Goal: Complete application form: Complete application form

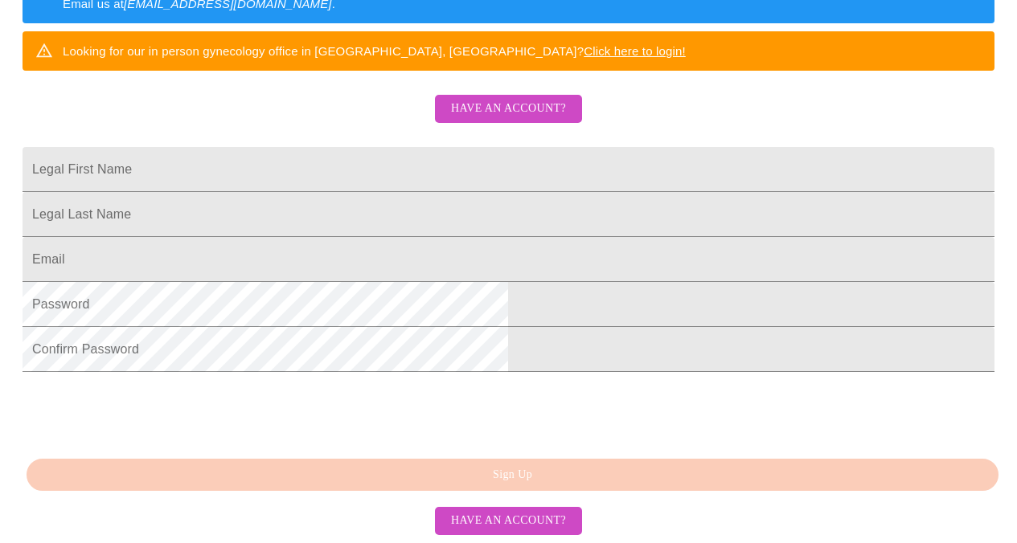
scroll to position [358, 0]
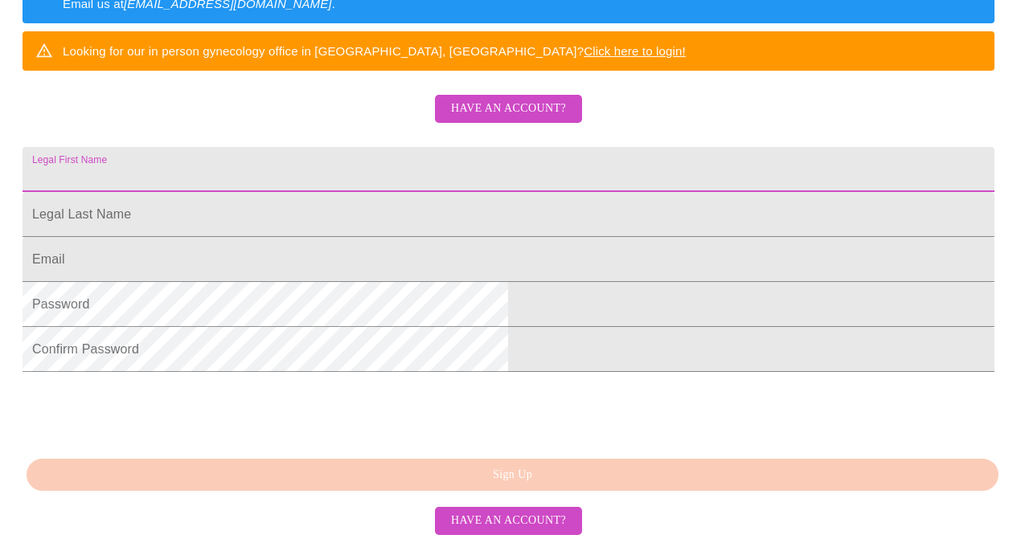
click at [375, 164] on input "Legal First Name" at bounding box center [509, 169] width 972 height 45
type input "[PERSON_NAME]"
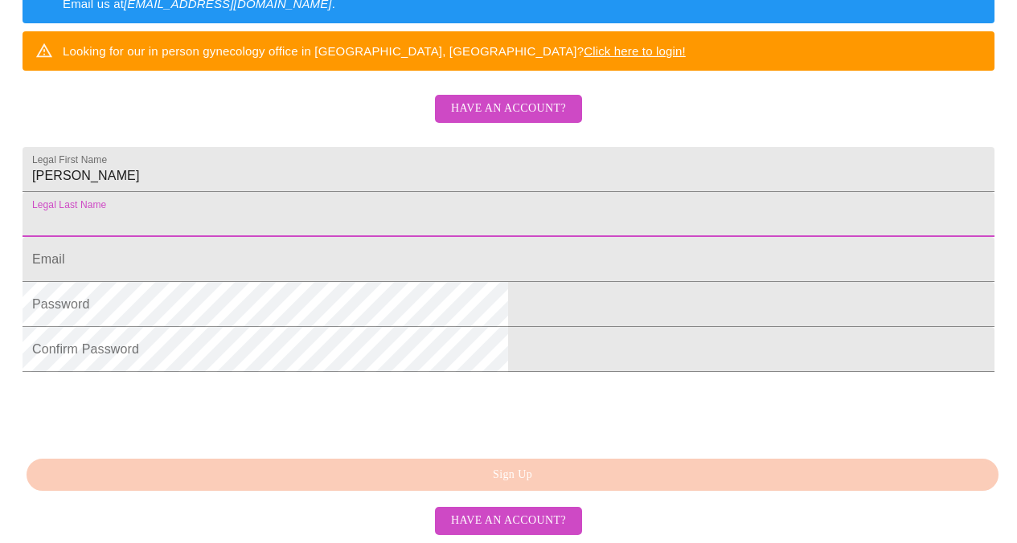
click at [350, 214] on input "Legal First Name" at bounding box center [509, 214] width 972 height 45
type input "[PERSON_NAME]"
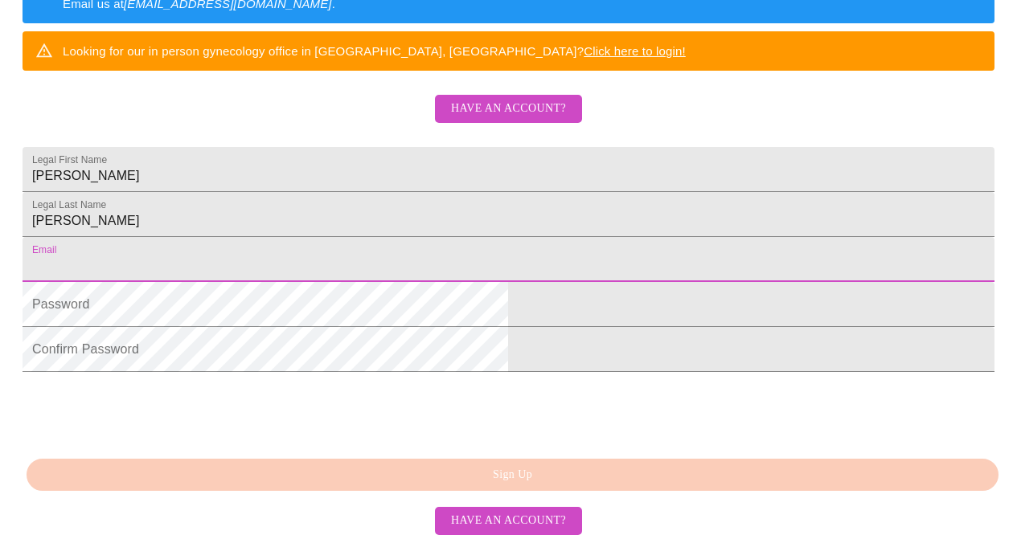
click at [331, 282] on input "Legal First Name" at bounding box center [509, 259] width 972 height 45
type input "[EMAIL_ADDRESS][DOMAIN_NAME]"
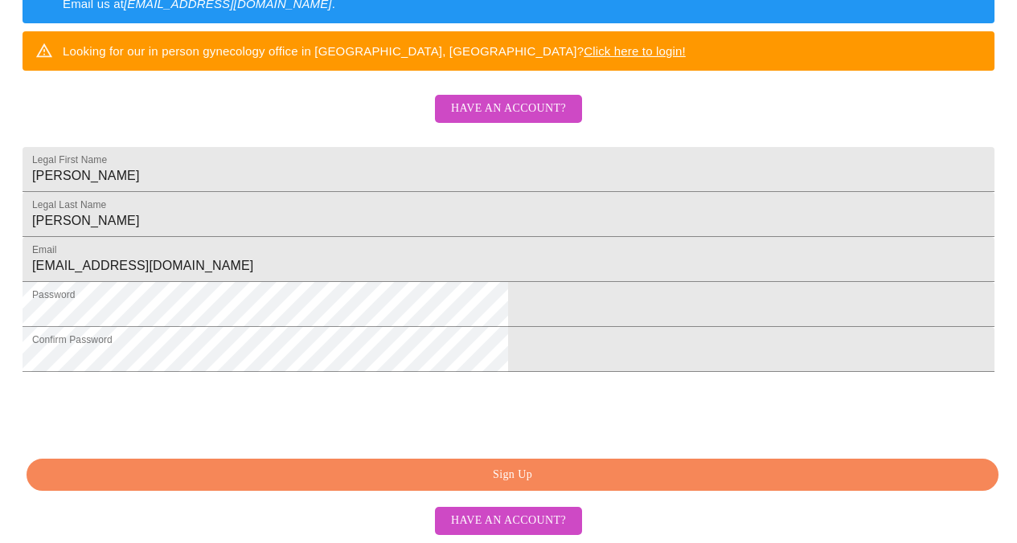
scroll to position [431, 0]
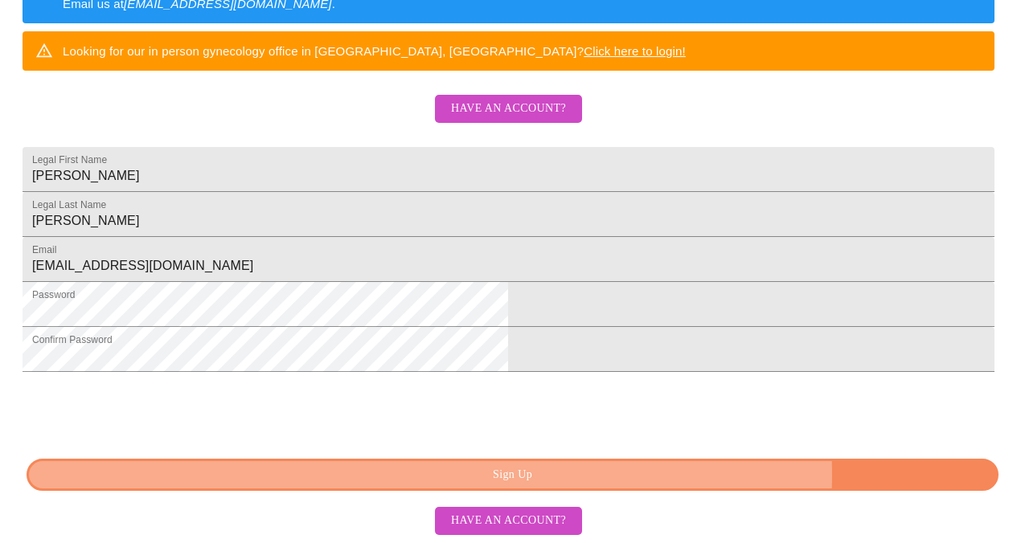
click at [672, 477] on span "Sign Up" at bounding box center [512, 475] width 935 height 20
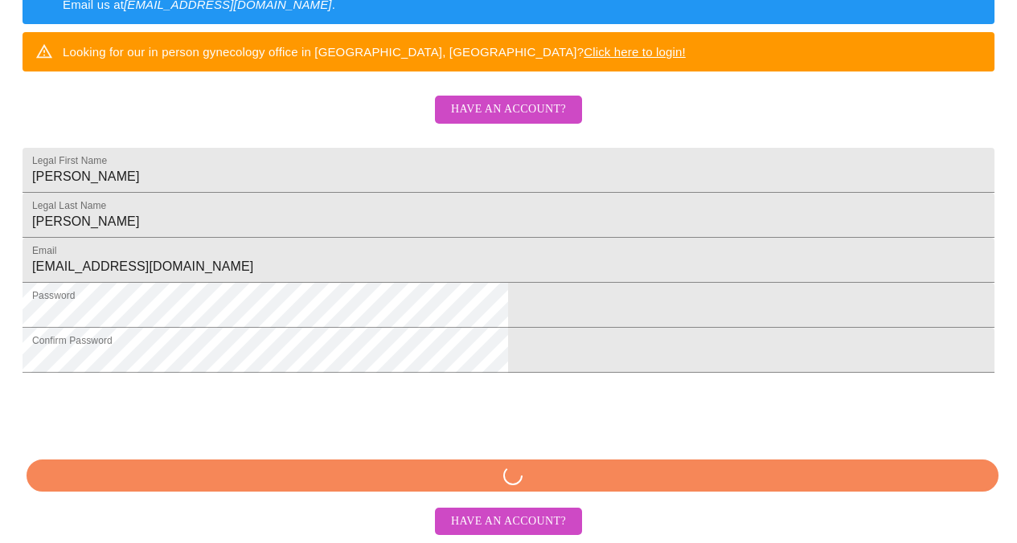
scroll to position [430, 0]
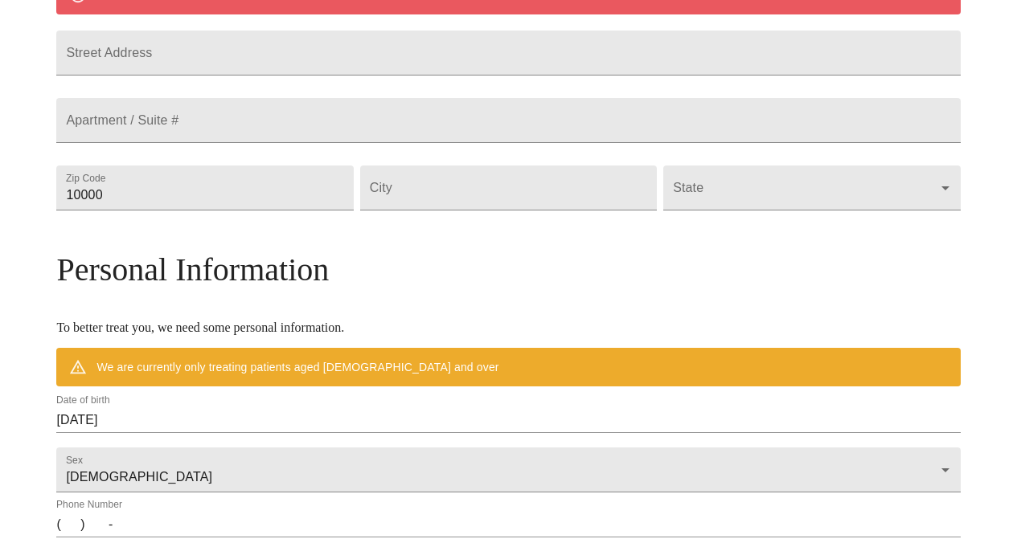
scroll to position [367, 0]
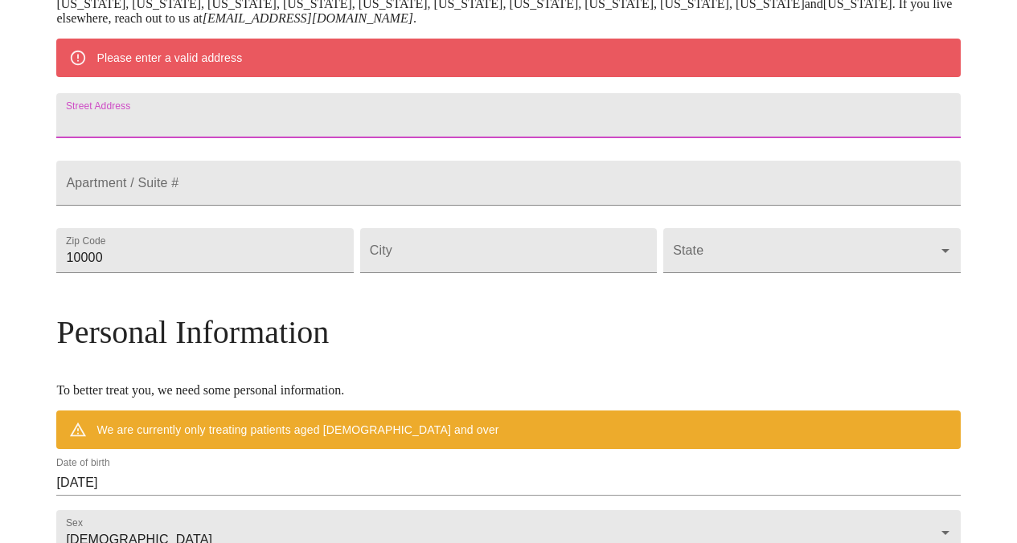
click at [340, 134] on input "Street Address" at bounding box center [507, 115] width 903 height 45
type input "[STREET_ADDRESS][PERSON_NAME]"
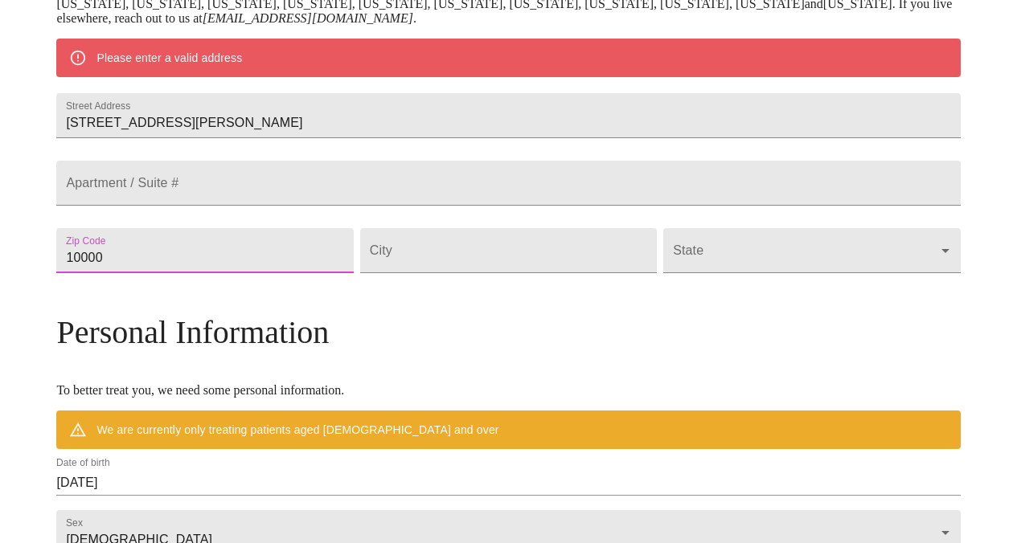
click at [301, 273] on input "10000" at bounding box center [204, 250] width 297 height 45
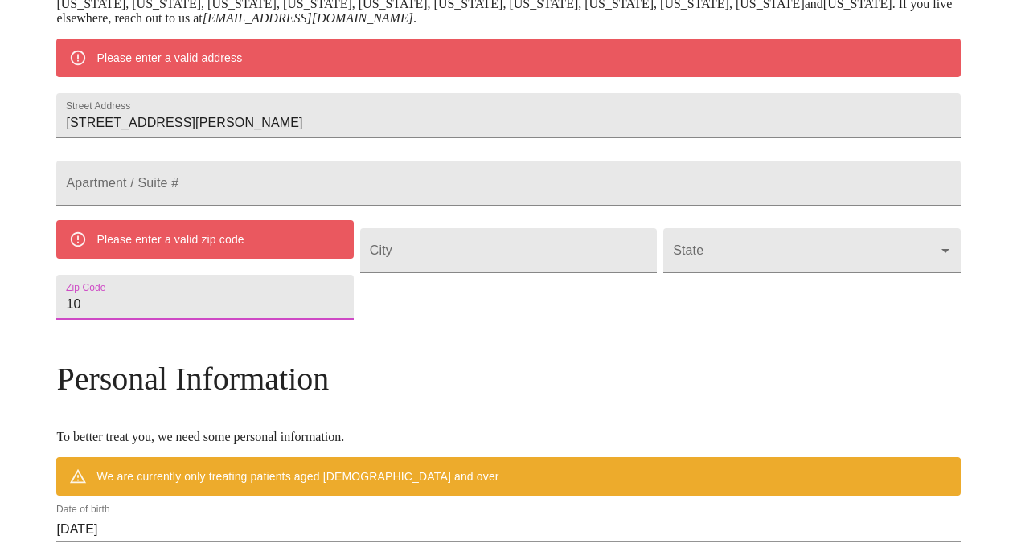
type input "1"
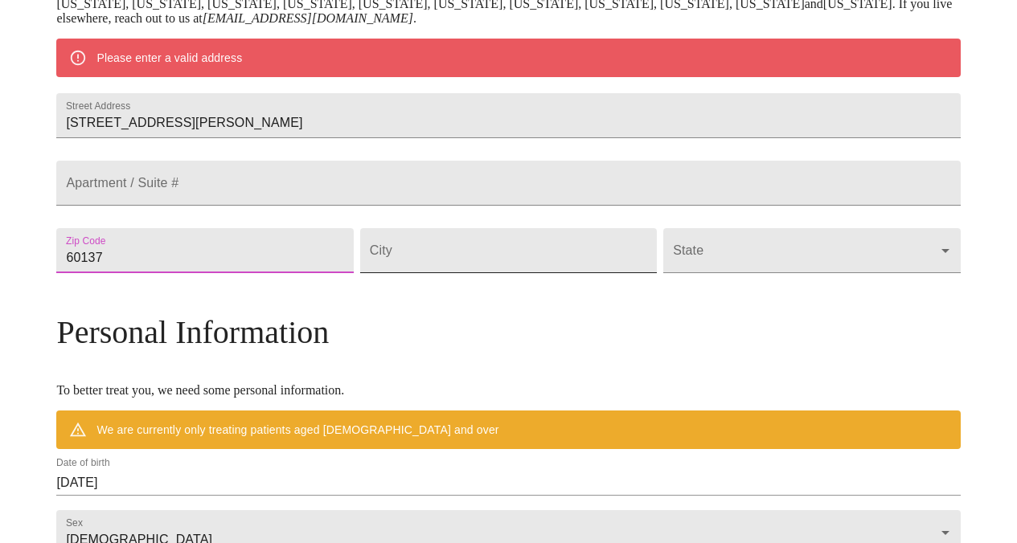
type input "60137"
click at [449, 273] on input "Street Address" at bounding box center [508, 250] width 297 height 45
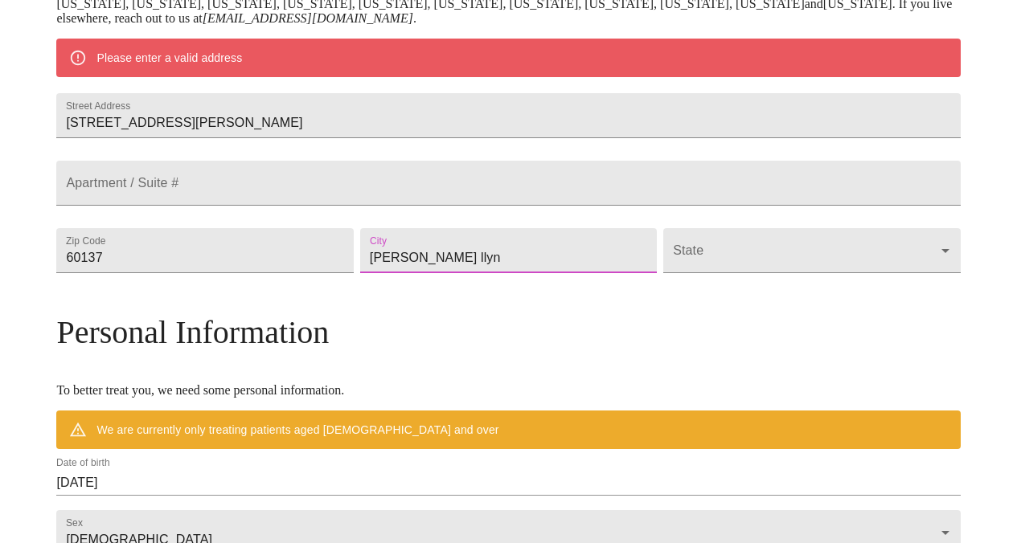
click at [436, 273] on input "[PERSON_NAME] llyn" at bounding box center [508, 250] width 297 height 45
type input "[PERSON_NAME]"
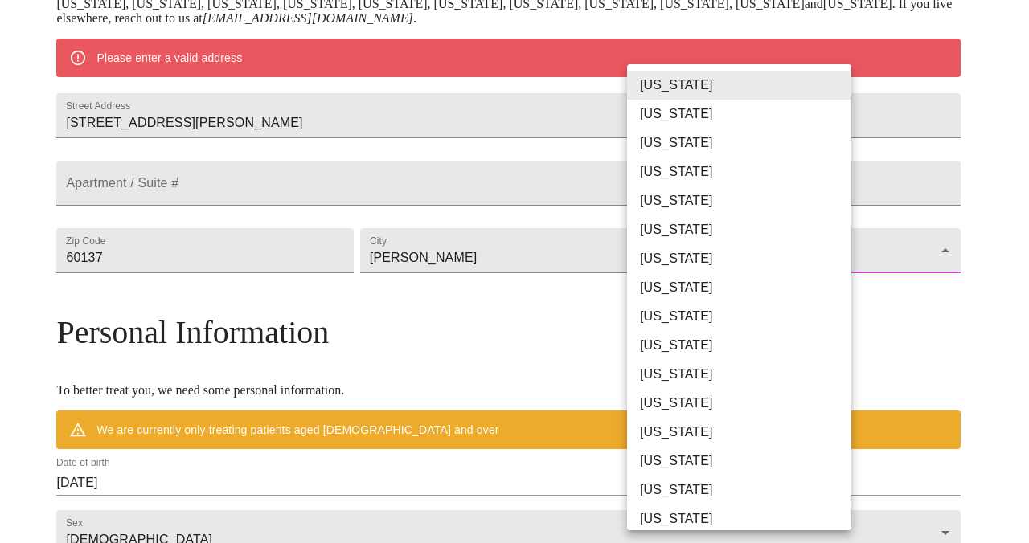
click at [702, 301] on body "MyMenopauseRx Welcome to MyMenopauseRx Since it's your first time here, you'll …" at bounding box center [514, 273] width 1016 height 1268
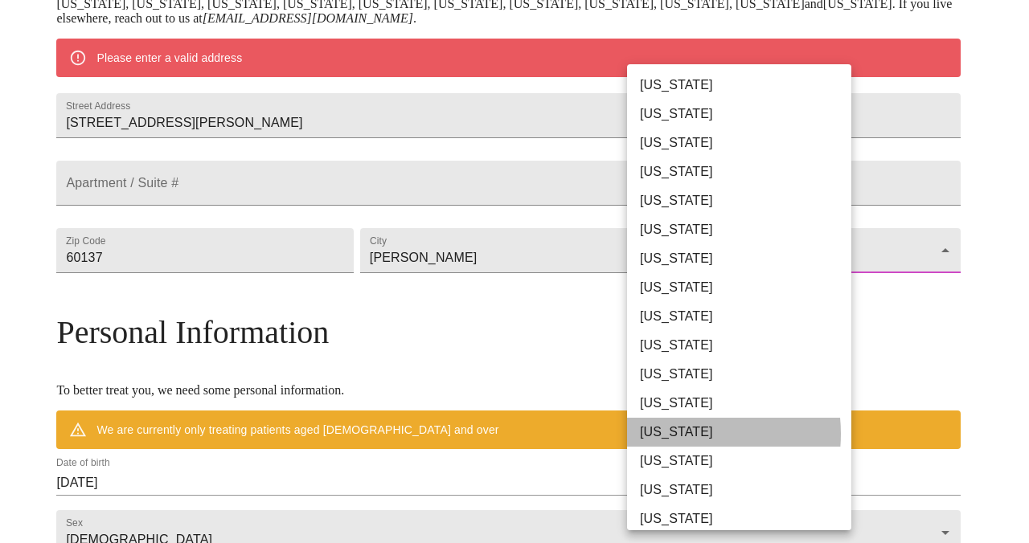
click at [671, 434] on li "[US_STATE]" at bounding box center [745, 432] width 236 height 29
type input "[US_STATE]"
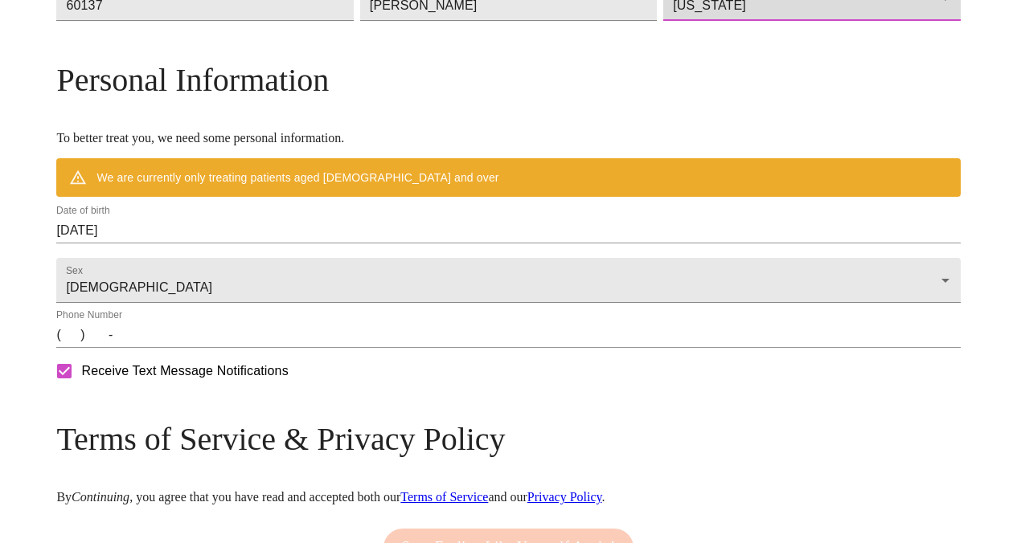
scroll to position [580, 0]
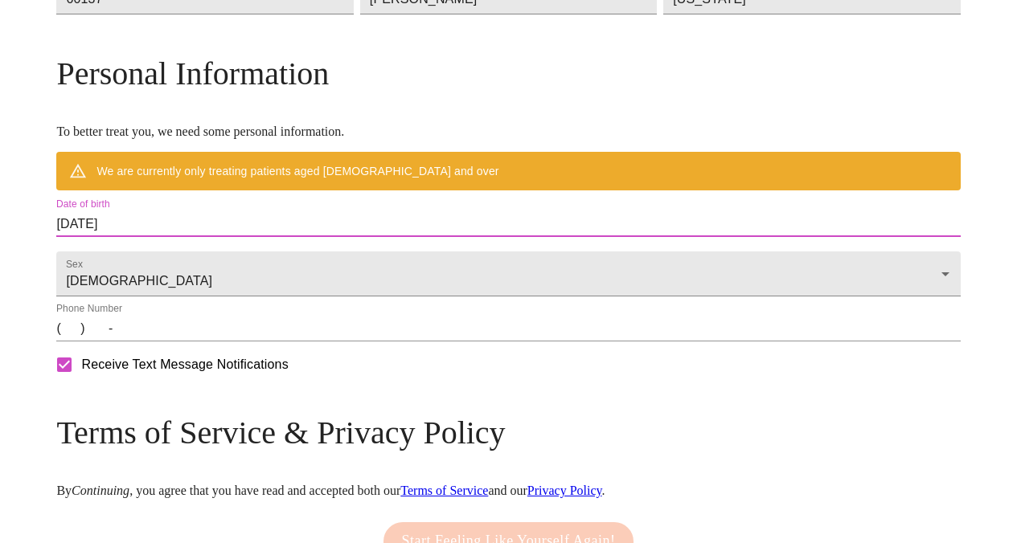
drag, startPoint x: 297, startPoint y: 260, endPoint x: 113, endPoint y: 264, distance: 183.3
click at [113, 264] on div "MyMenopauseRx Welcome to MyMenopauseRx Since it's your first time here, you'll …" at bounding box center [507, 37] width 903 height 1221
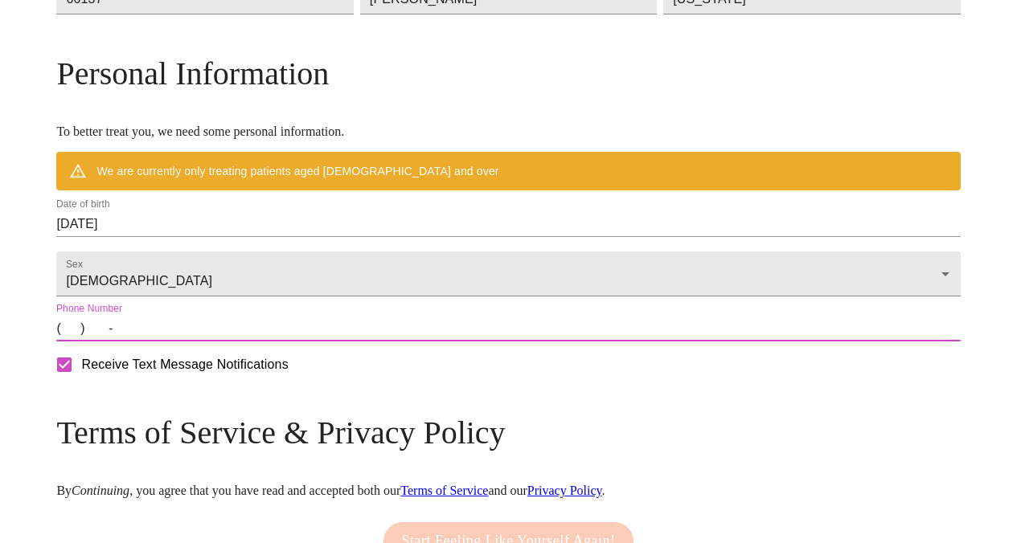
click at [182, 342] on input "(   )    -" at bounding box center [507, 329] width 903 height 26
type input "[PHONE_NUMBER]"
click at [81, 382] on input "Receive Text Message Notifications" at bounding box center [64, 365] width 34 height 34
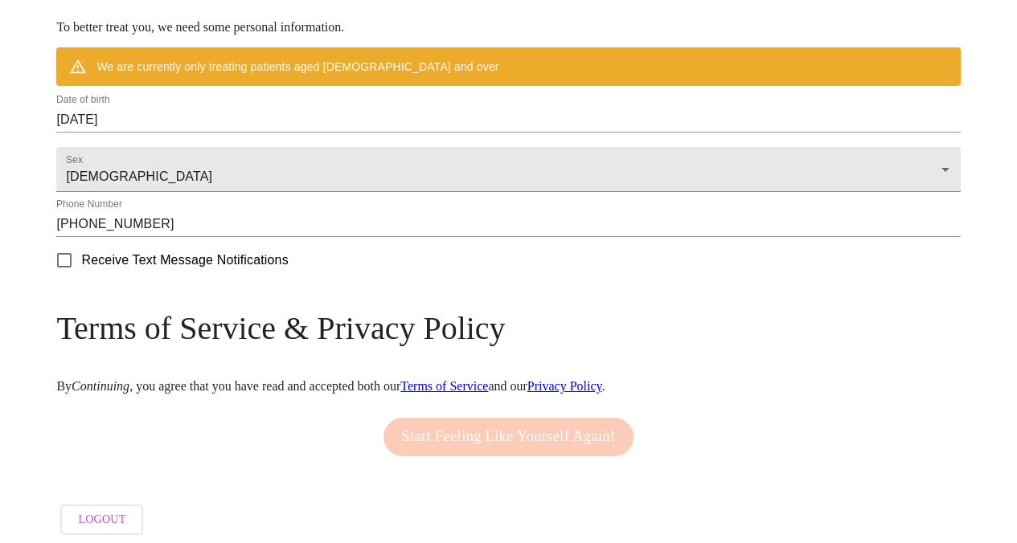
scroll to position [739, 0]
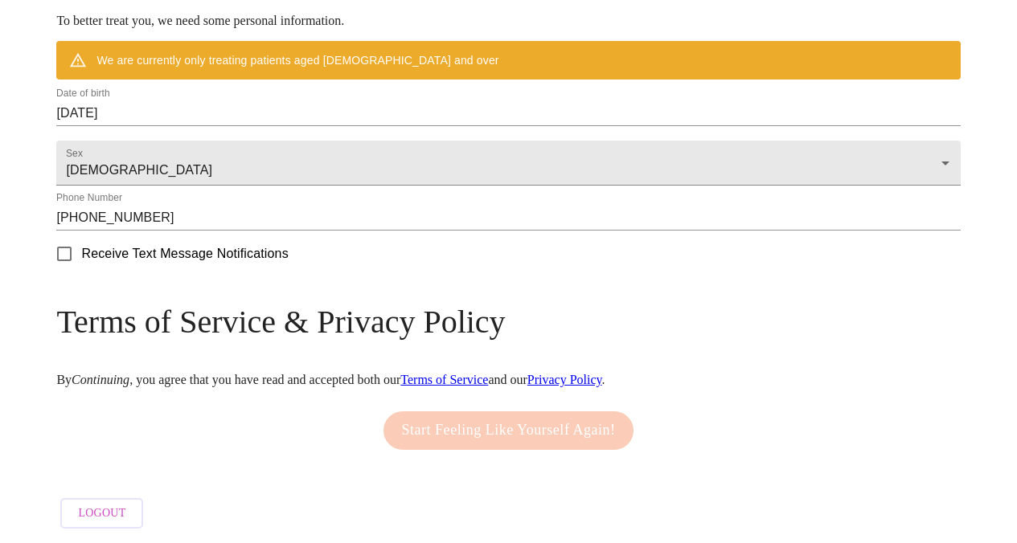
click at [413, 423] on div "Start Feeling Like Yourself Again!" at bounding box center [508, 430] width 259 height 55
click at [81, 264] on input "Receive Text Message Notifications" at bounding box center [64, 254] width 34 height 34
click at [81, 267] on input "Receive Text Message Notifications" at bounding box center [64, 254] width 34 height 34
checkbox input "false"
click at [129, 376] on em "Continuing" at bounding box center [101, 380] width 58 height 14
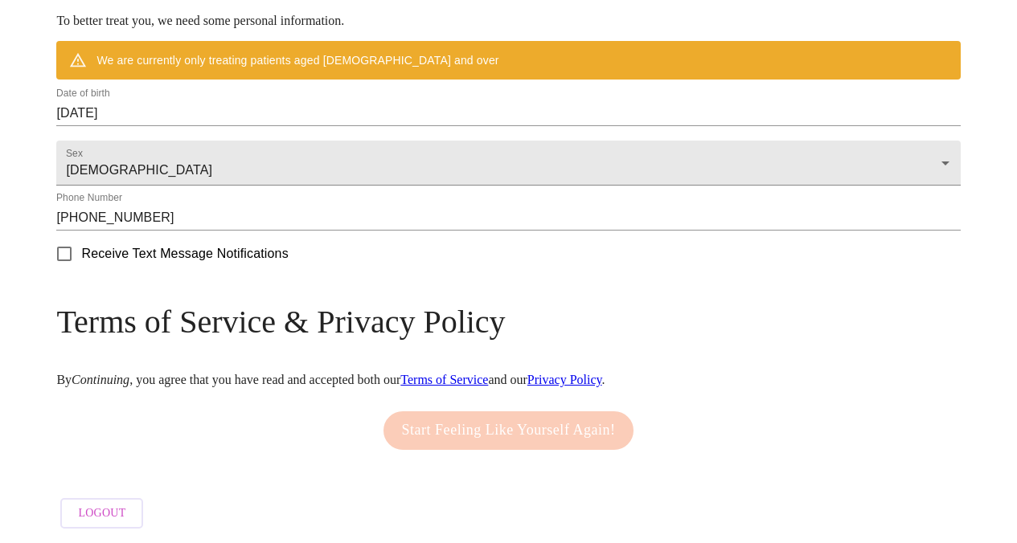
click at [326, 337] on h3 "Terms of Service & Privacy Policy" at bounding box center [507, 322] width 903 height 38
click at [488, 373] on link "Terms of Service" at bounding box center [444, 380] width 88 height 14
click at [602, 374] on link "Privacy Policy" at bounding box center [564, 380] width 75 height 14
click at [541, 46] on div "We are currently only treating patients aged [DEMOGRAPHIC_DATA] and over" at bounding box center [507, 60] width 903 height 39
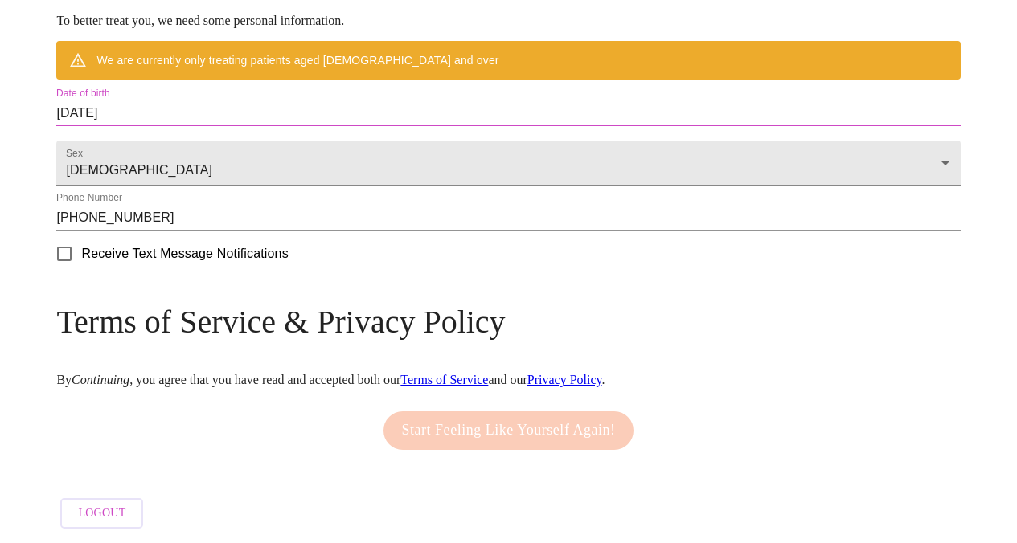
drag, startPoint x: 301, startPoint y: 100, endPoint x: 219, endPoint y: 104, distance: 82.0
click at [219, 104] on input "[DATE]" at bounding box center [507, 113] width 903 height 26
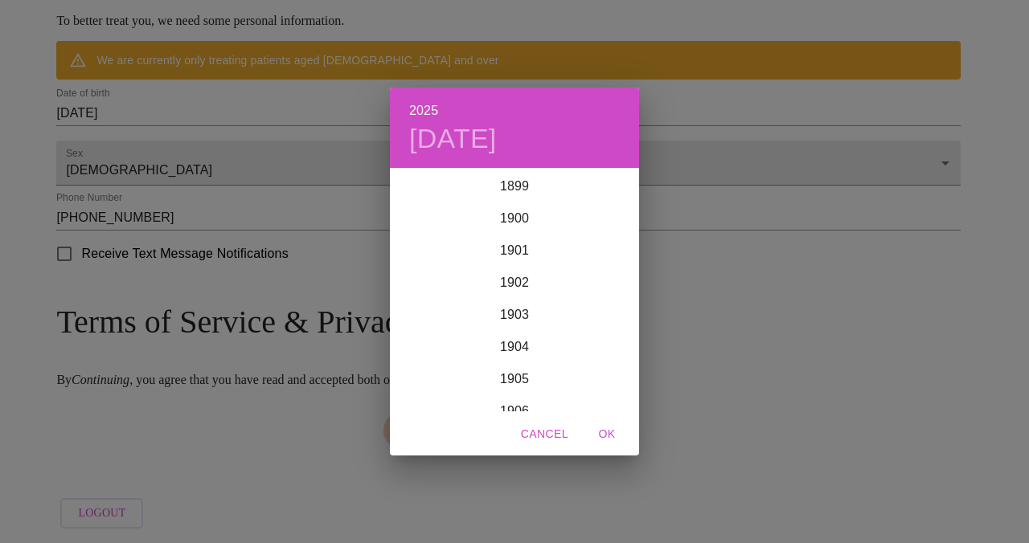
scroll to position [3955, 0]
click at [239, 102] on div "2025 [DATE] 1900 1901 1902 1903 1904 1905 1906 1907 1908 1909 1910 1911 1912 19…" at bounding box center [514, 271] width 1029 height 543
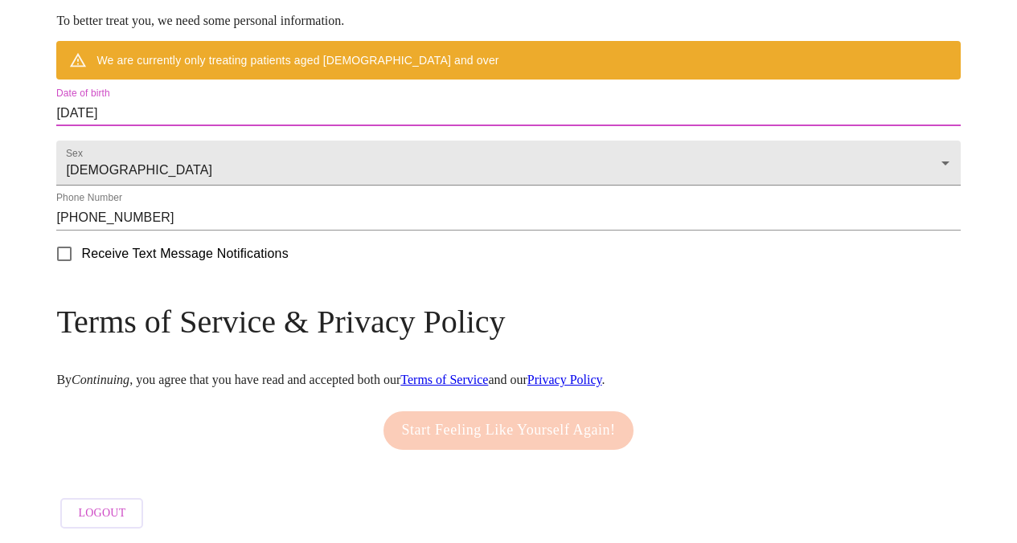
click at [167, 101] on input "[DATE]" at bounding box center [507, 113] width 903 height 26
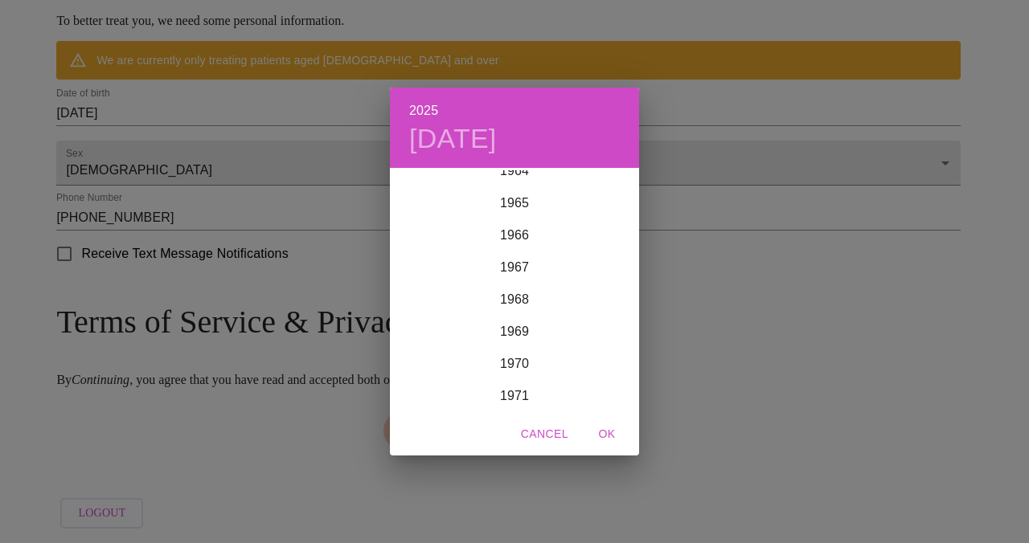
scroll to position [2083, 0]
click at [539, 287] on div "1967" at bounding box center [514, 289] width 249 height 32
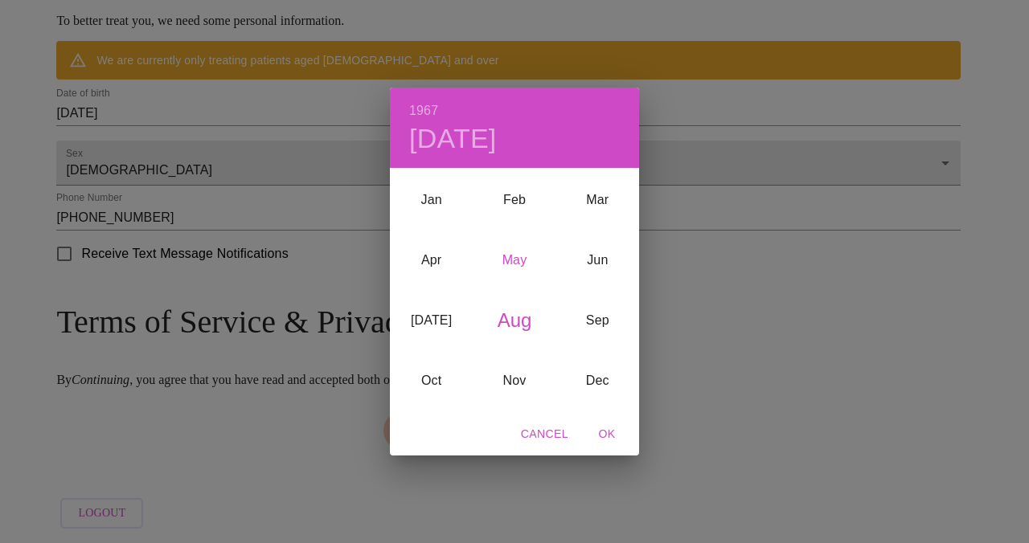
click at [519, 259] on div "May" at bounding box center [514, 261] width 83 height 60
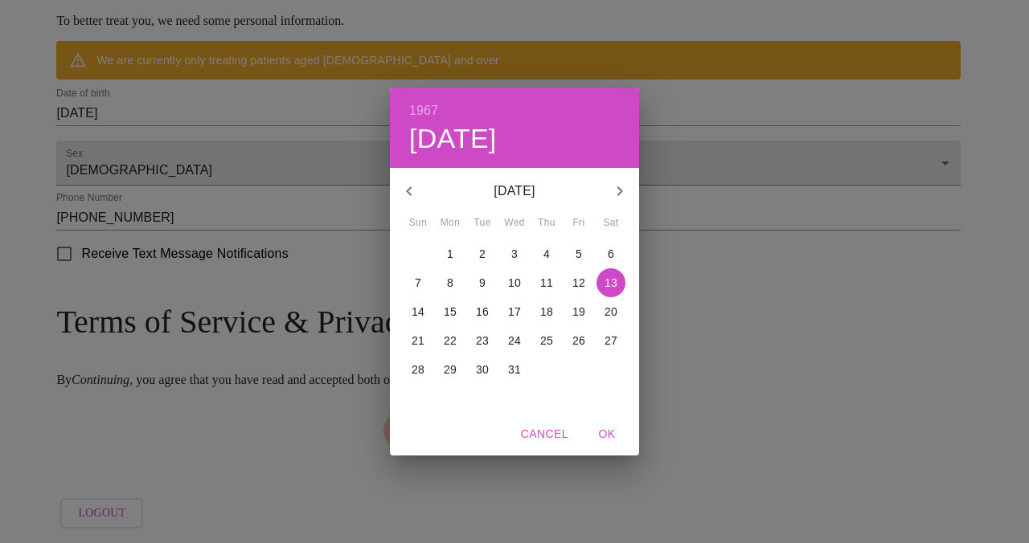
click at [453, 310] on p "15" at bounding box center [450, 312] width 13 height 16
click at [604, 432] on span "OK" at bounding box center [607, 434] width 39 height 20
type input "[DATE]"
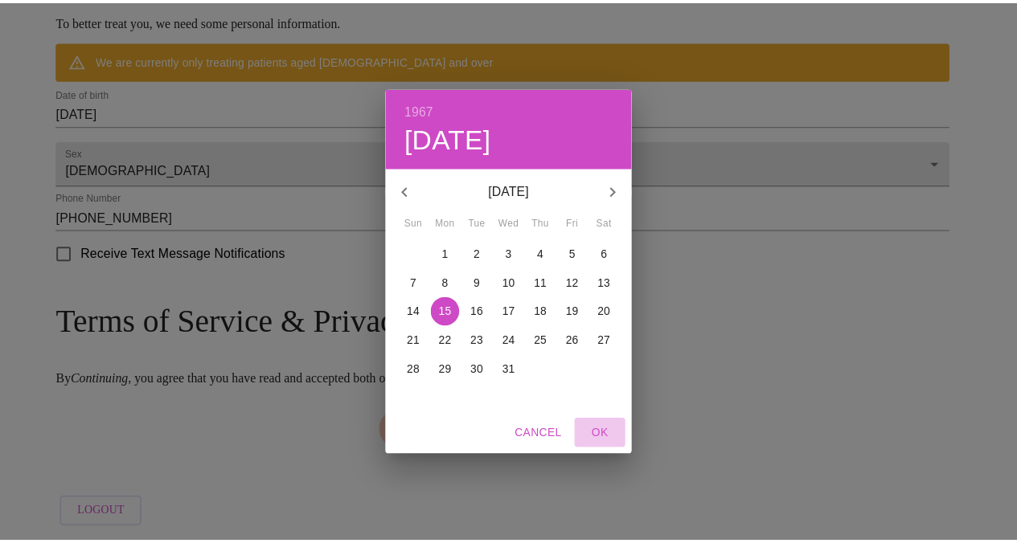
scroll to position [692, 0]
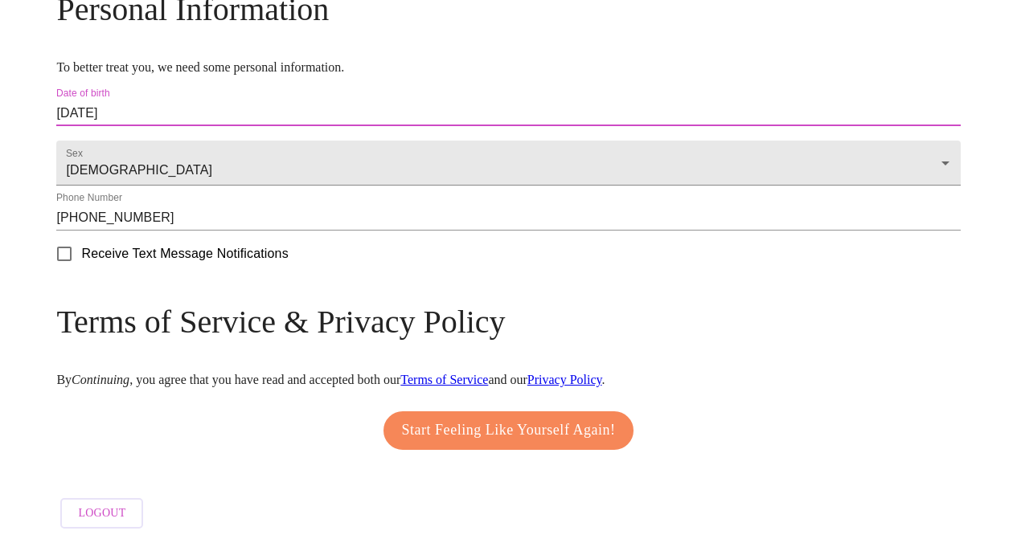
click at [522, 425] on span "Start Feeling Like Yourself Again!" at bounding box center [509, 431] width 214 height 26
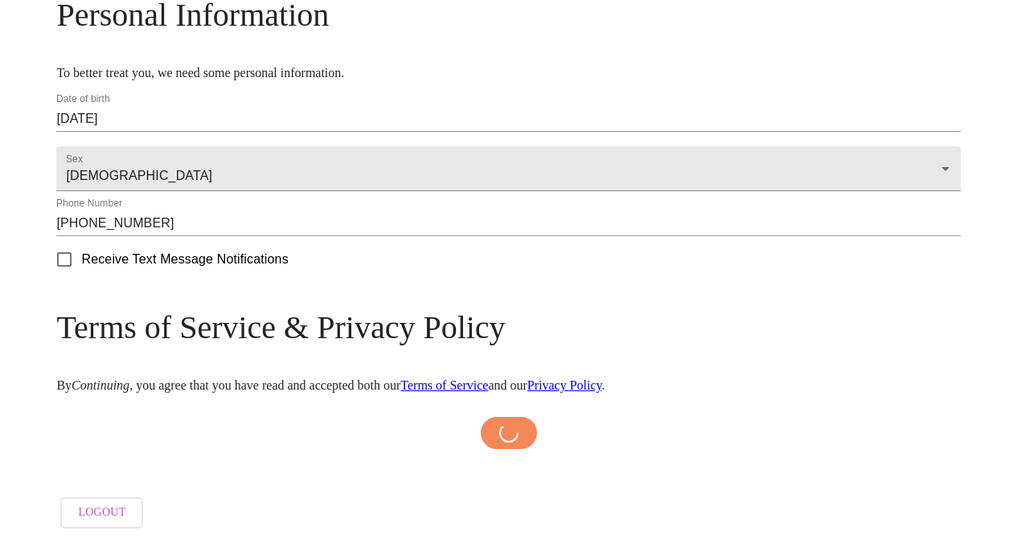
scroll to position [686, 0]
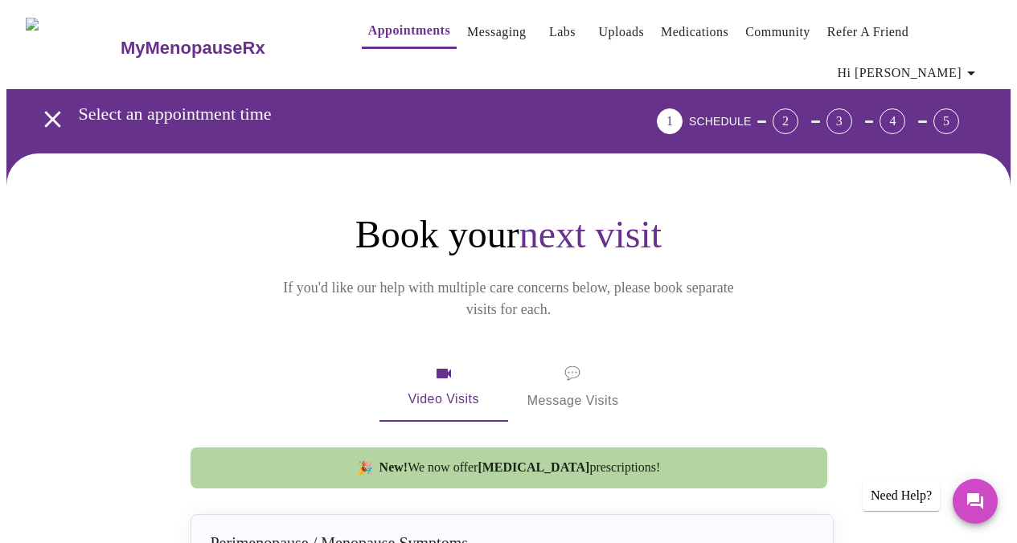
click at [968, 66] on icon "button" at bounding box center [970, 72] width 19 height 19
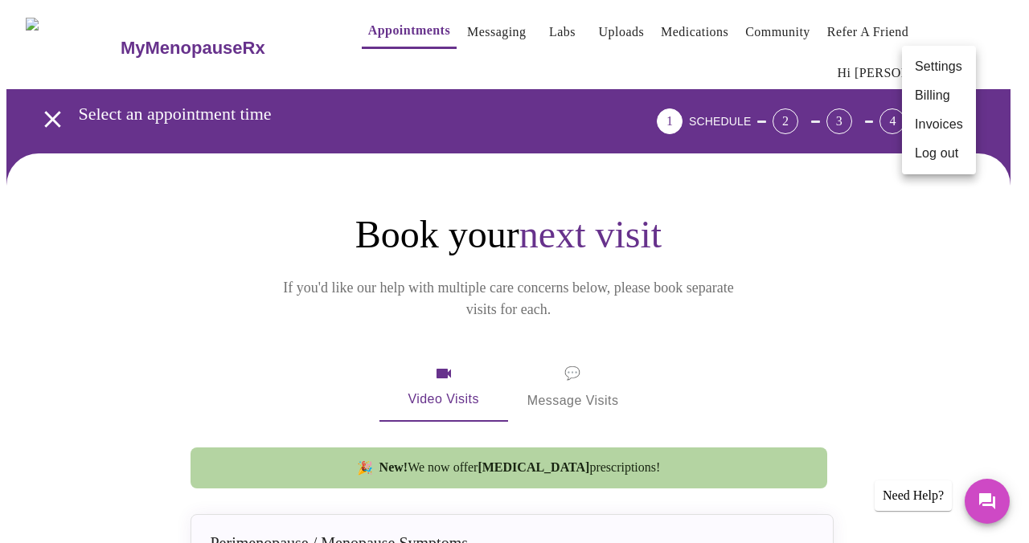
click at [924, 122] on li "Invoices" at bounding box center [939, 124] width 74 height 29
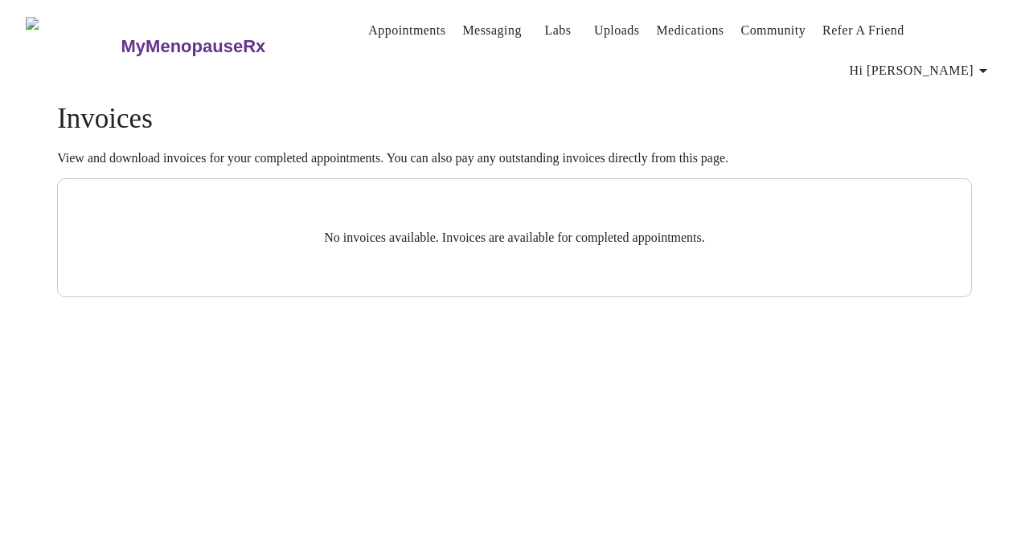
click at [817, 137] on div "Invoices View and download invoices for your completed appointments. You can al…" at bounding box center [514, 134] width 915 height 63
click at [945, 69] on span "Hi [PERSON_NAME]" at bounding box center [921, 70] width 143 height 23
click at [926, 92] on li "Billing" at bounding box center [951, 93] width 74 height 29
